Goal: Task Accomplishment & Management: Use online tool/utility

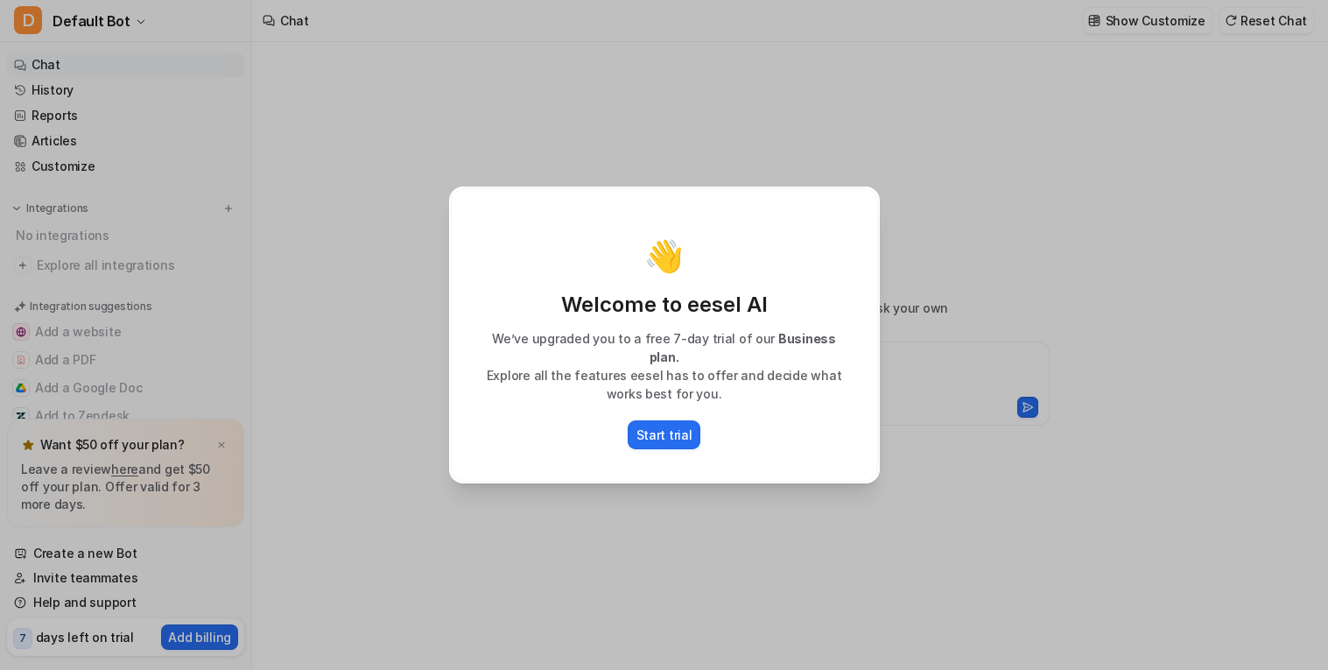
type textarea "**********"
click at [671, 428] on p "Start trial" at bounding box center [665, 435] width 56 height 18
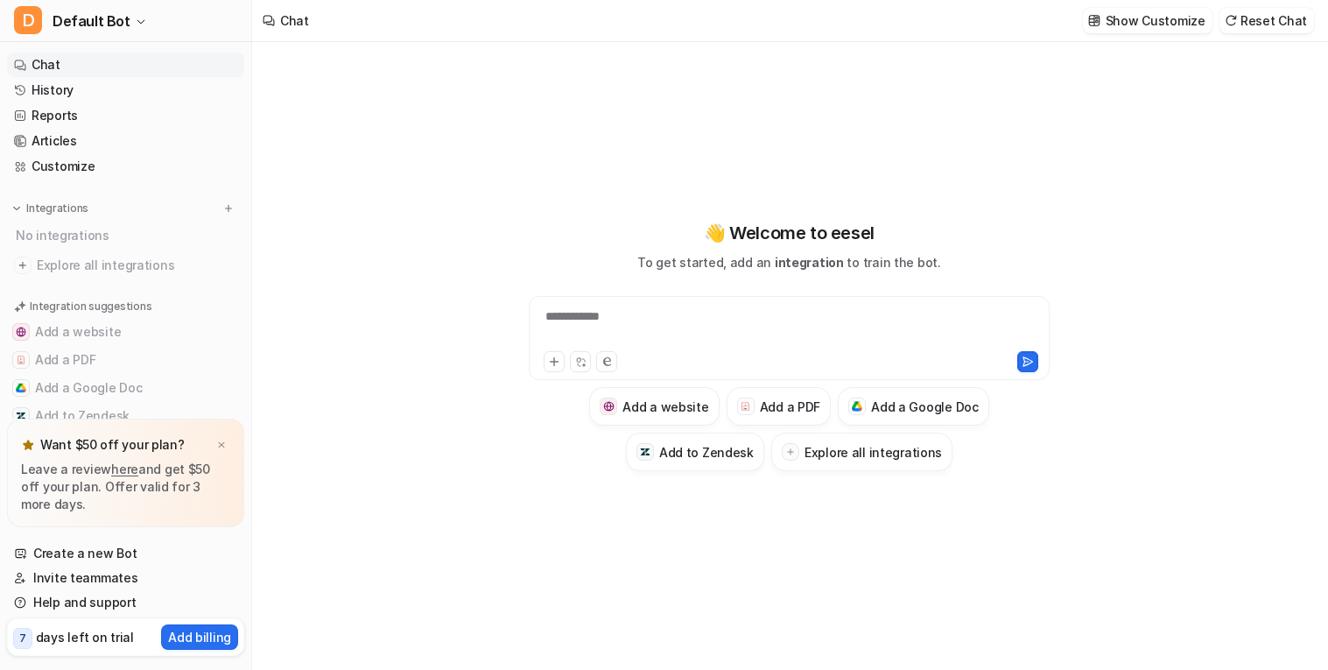
click at [23, 635] on p "7" at bounding box center [22, 638] width 7 height 16
click at [68, 638] on p "days left on trial" at bounding box center [85, 637] width 98 height 18
click at [222, 445] on img at bounding box center [221, 445] width 11 height 11
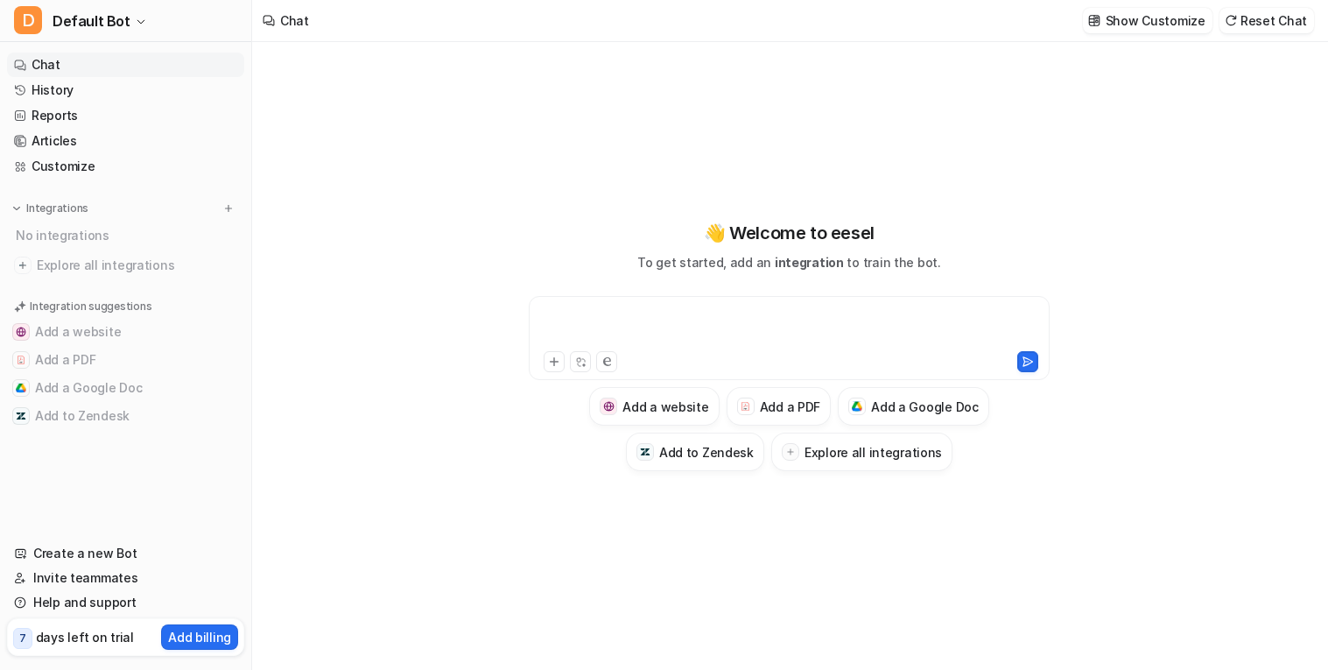
click at [695, 315] on div at bounding box center [789, 327] width 512 height 40
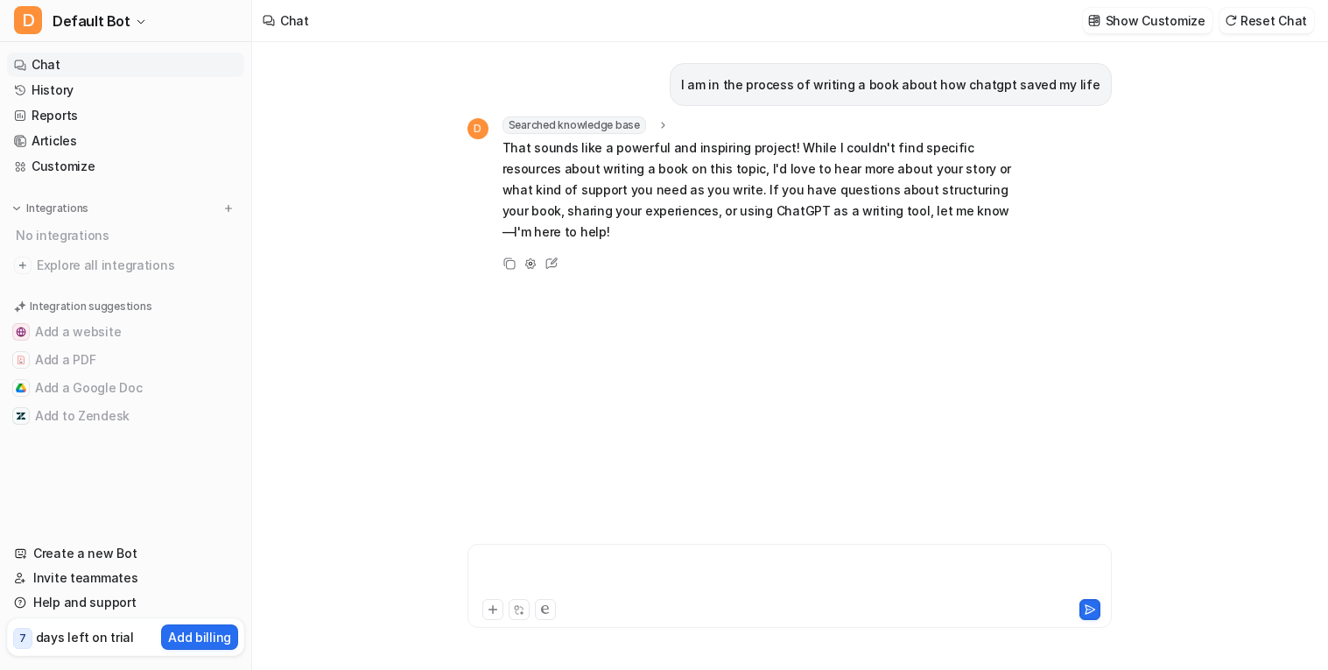
click at [559, 559] on div at bounding box center [790, 575] width 636 height 40
